Goal: Task Accomplishment & Management: Use online tool/utility

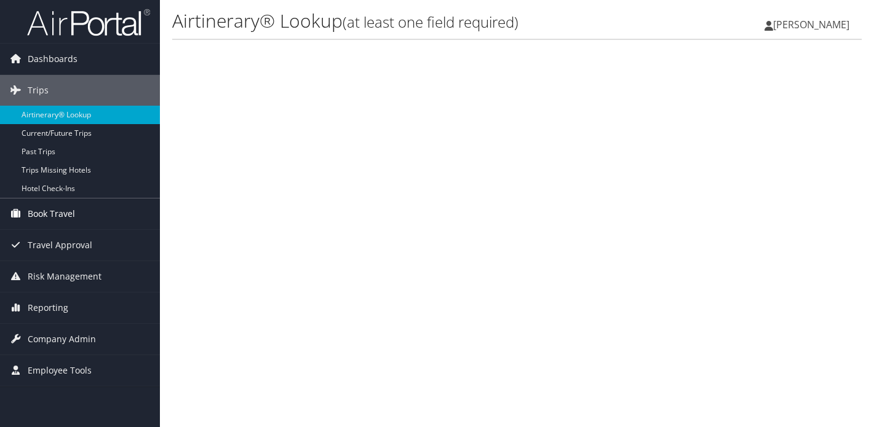
click at [61, 213] on span "Book Travel" at bounding box center [51, 214] width 47 height 31
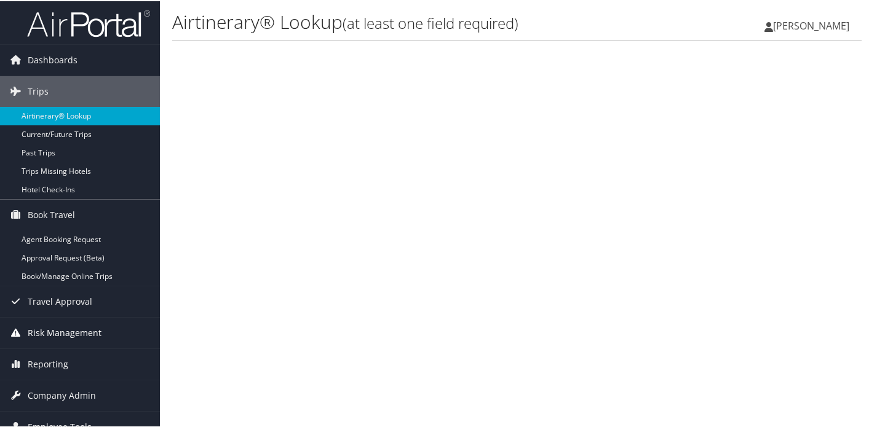
scroll to position [15, 0]
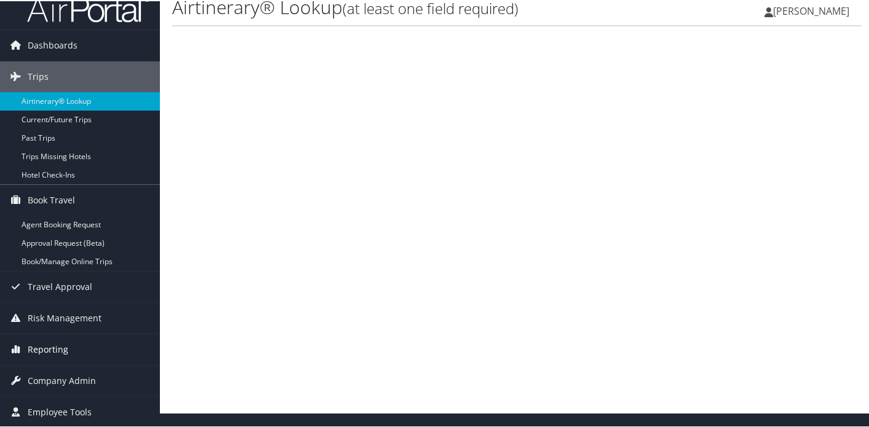
click at [55, 346] on span "Reporting" at bounding box center [48, 348] width 41 height 31
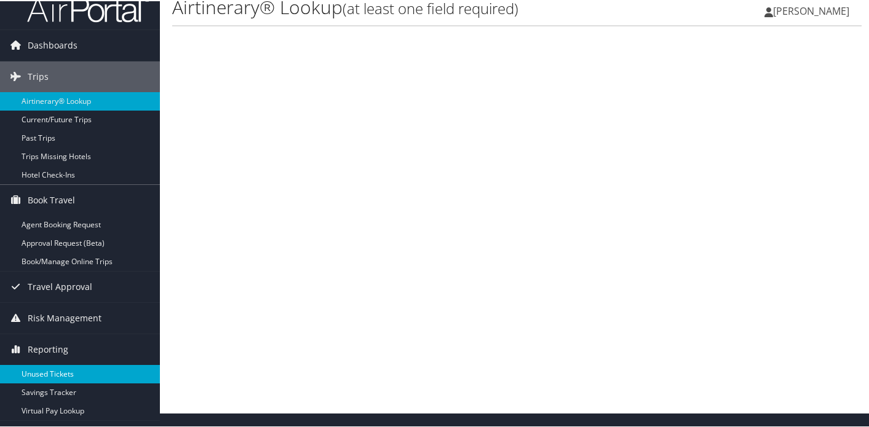
click at [51, 374] on link "Unused Tickets" at bounding box center [80, 373] width 160 height 18
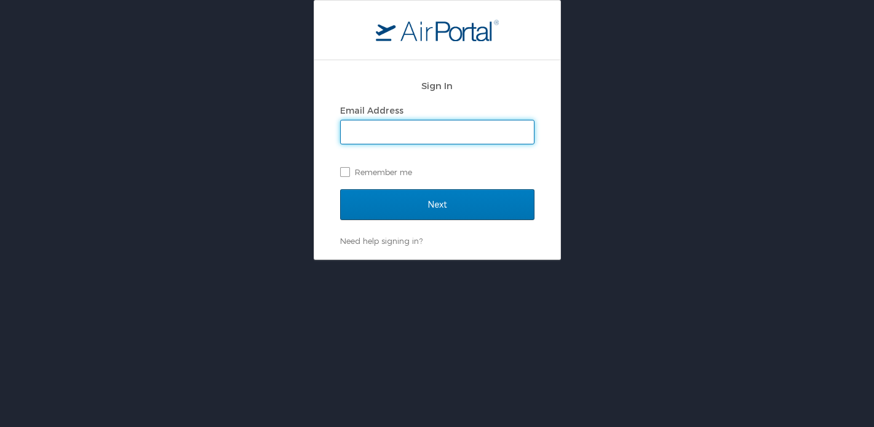
type input "[PERSON_NAME][EMAIL_ADDRESS][DOMAIN_NAME]"
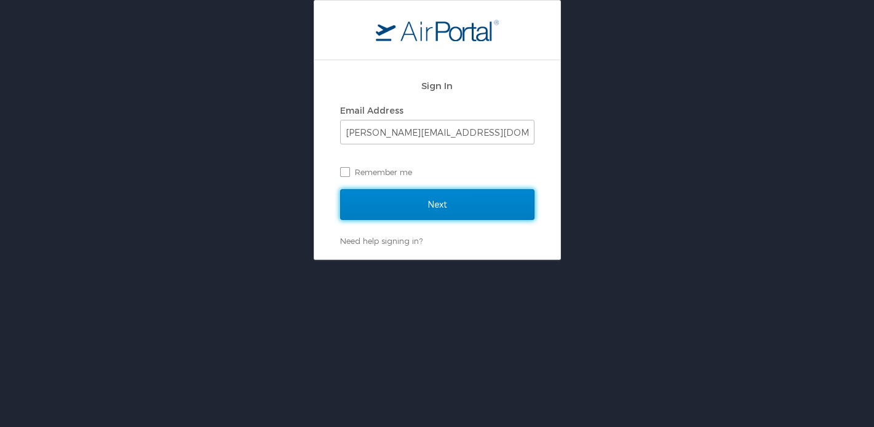
click at [433, 207] on input "Next" at bounding box center [437, 204] width 194 height 31
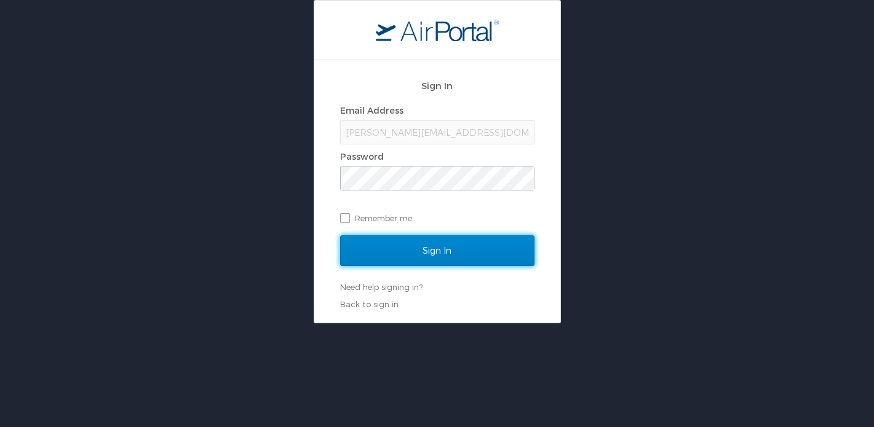
click at [427, 251] on input "Sign In" at bounding box center [437, 250] width 194 height 31
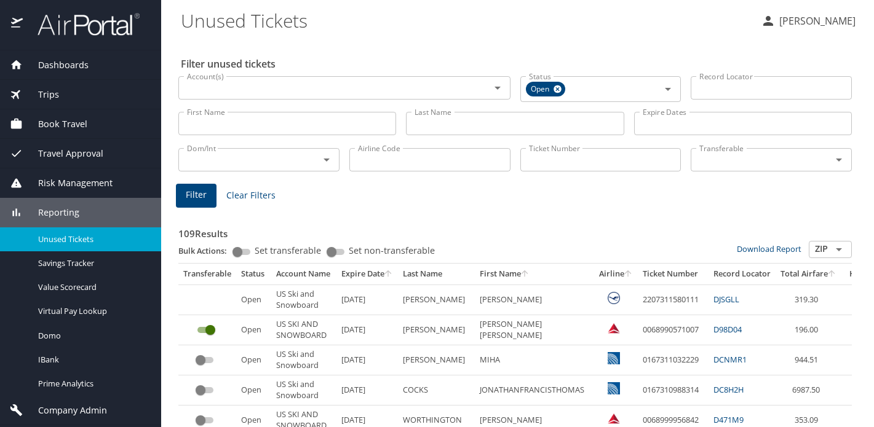
click at [628, 277] on icon "sort" at bounding box center [628, 274] width 10 height 10
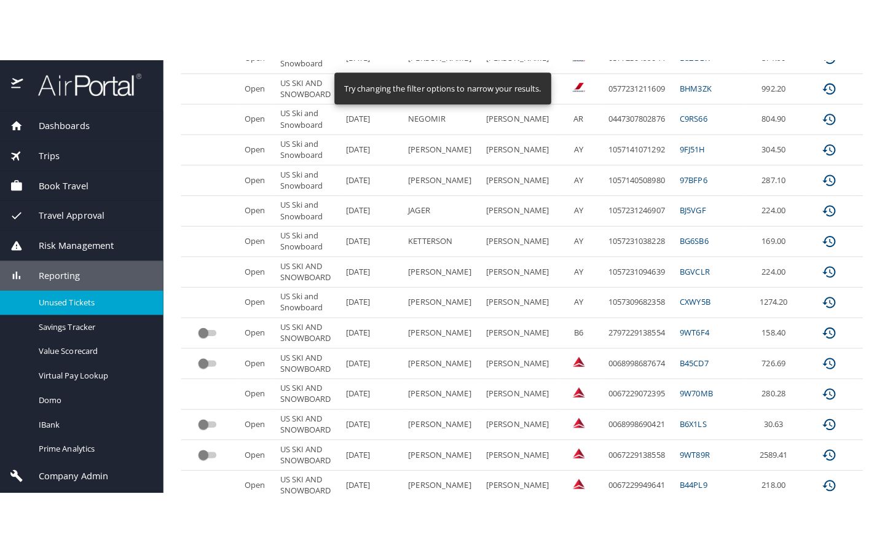
scroll to position [648, 0]
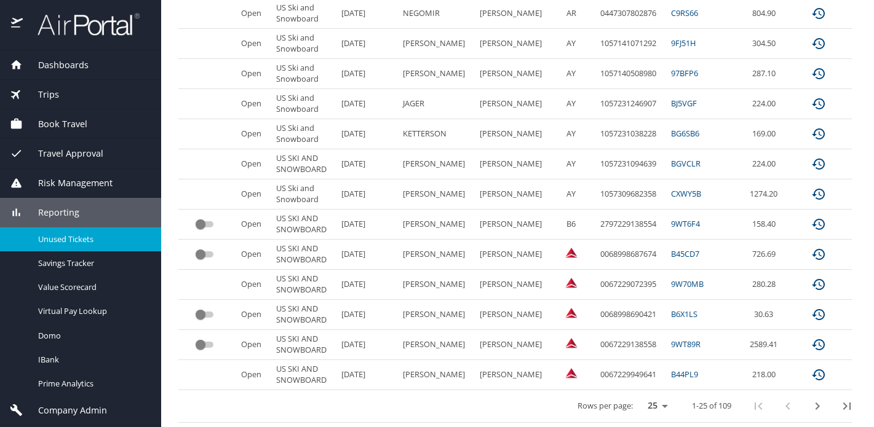
click at [810, 404] on icon "next page" at bounding box center [817, 406] width 15 height 15
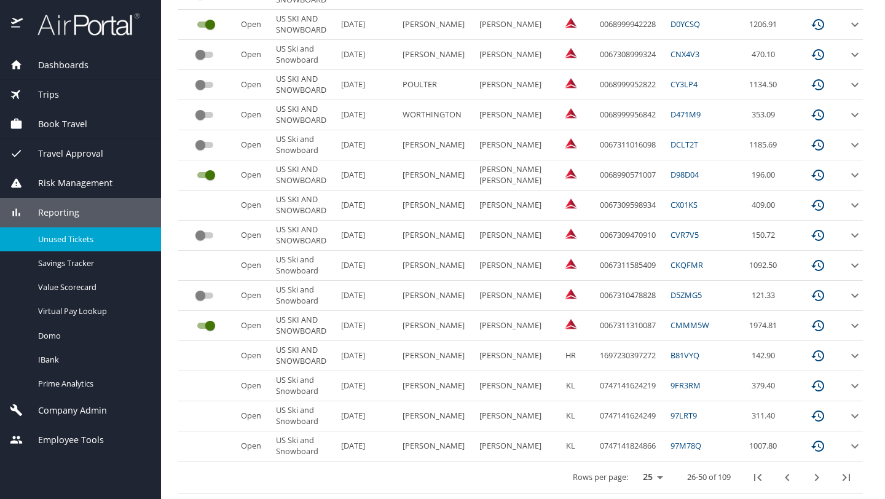
scroll to position [583, 0]
click at [810, 427] on icon "next page" at bounding box center [817, 477] width 15 height 15
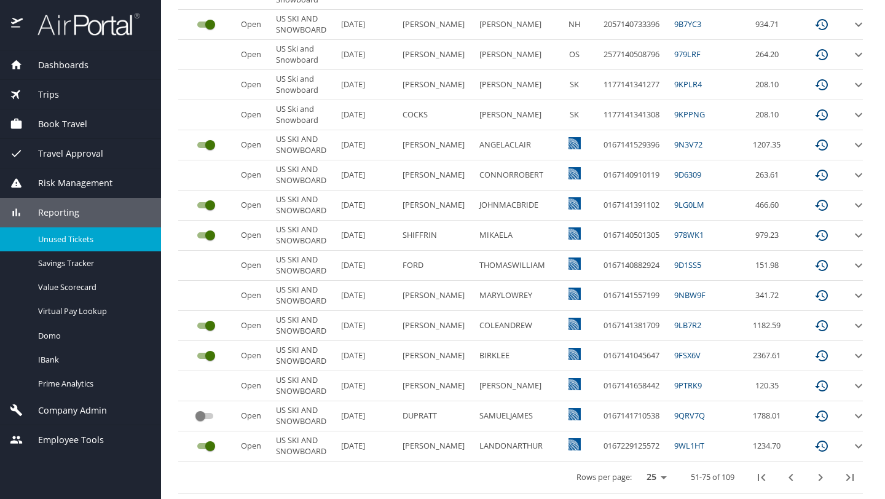
scroll to position [576, 0]
click at [828, 427] on icon "next page" at bounding box center [820, 478] width 15 height 15
